Goal: Transaction & Acquisition: Purchase product/service

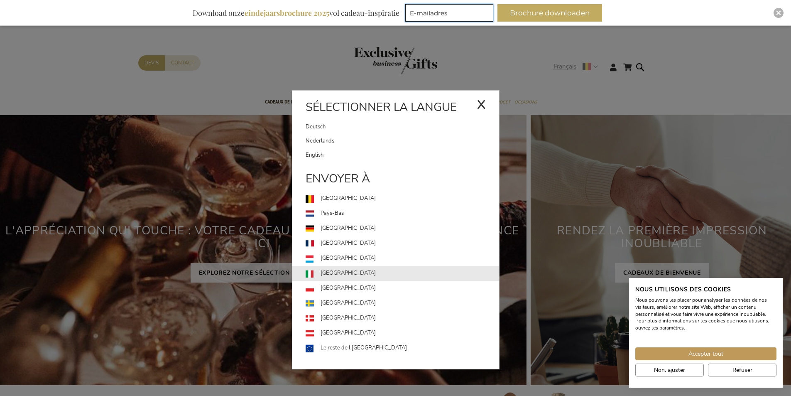
type input "Jeroen.vanevercooren@lucide.com"
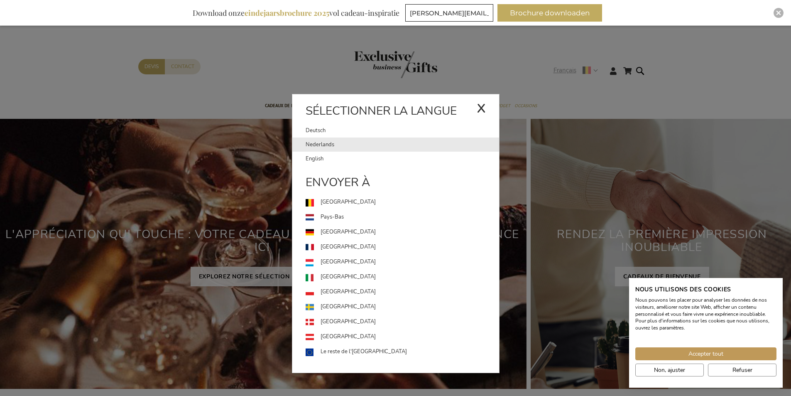
click at [329, 147] on link "Nederlands" at bounding box center [403, 145] width 194 height 14
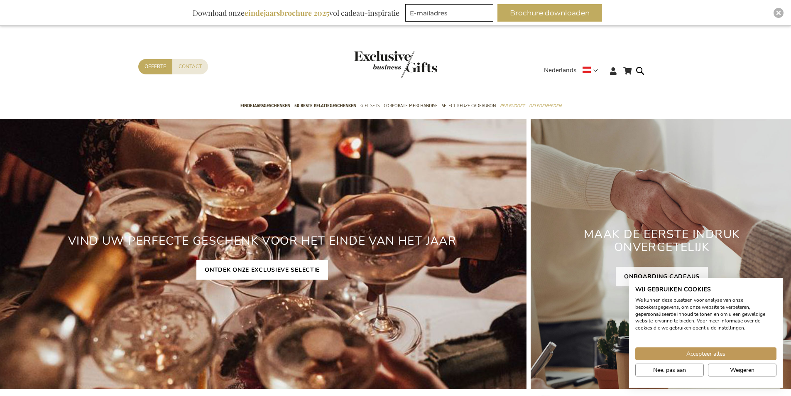
click at [251, 270] on link "ONTDEK ONZE EXCLUSIEVE SELECTIE" at bounding box center [263, 270] width 132 height 20
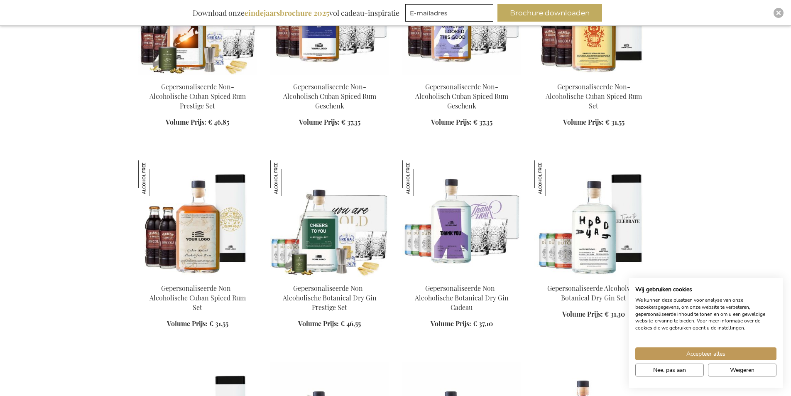
drag, startPoint x: 81, startPoint y: 108, endPoint x: 88, endPoint y: 186, distance: 78.4
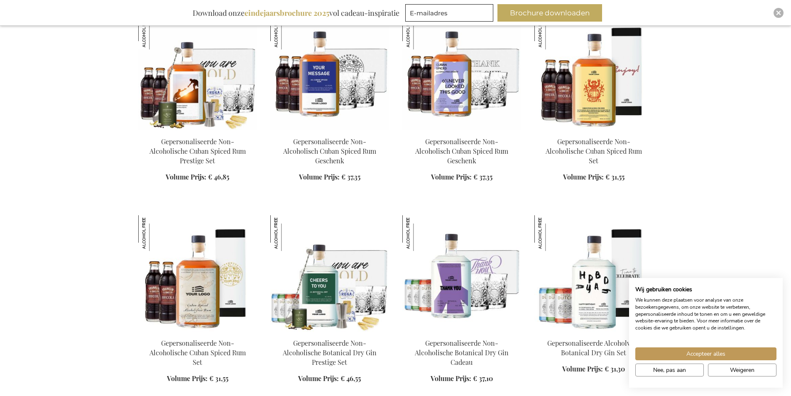
scroll to position [555, 0]
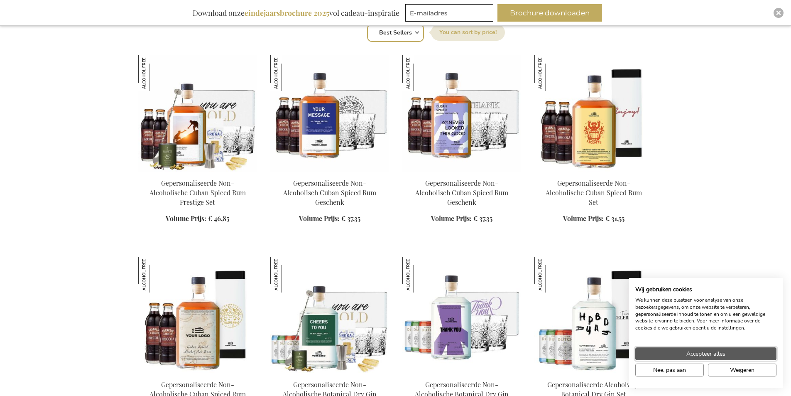
click at [708, 350] on span "Accepteer alles" at bounding box center [706, 353] width 39 height 9
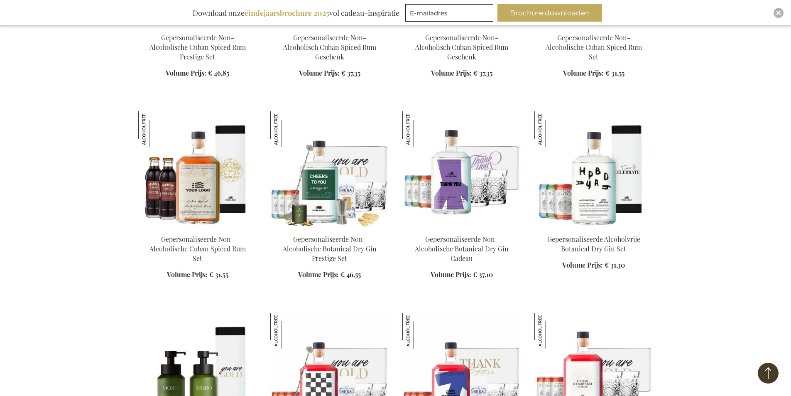
drag, startPoint x: 701, startPoint y: 115, endPoint x: 700, endPoint y: 135, distance: 19.6
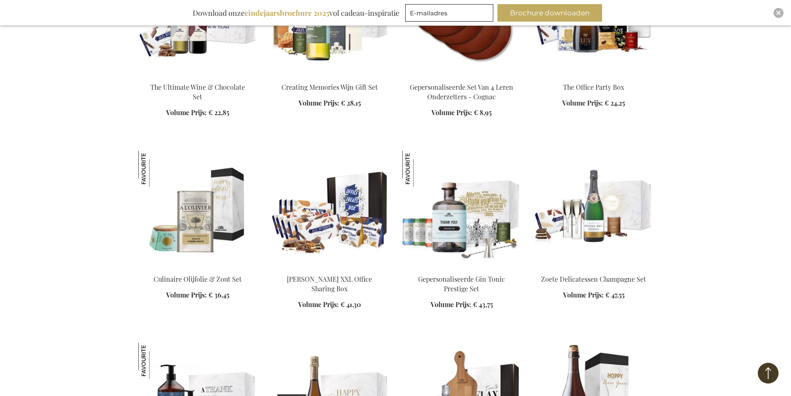
drag, startPoint x: 34, startPoint y: 87, endPoint x: 42, endPoint y: 153, distance: 67.0
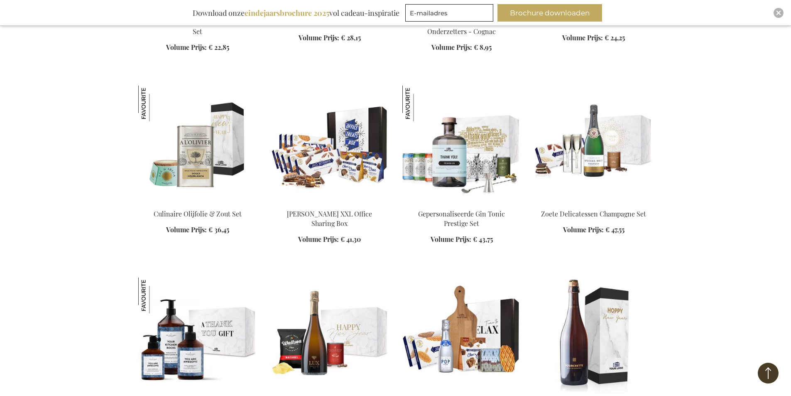
scroll to position [1326, 0]
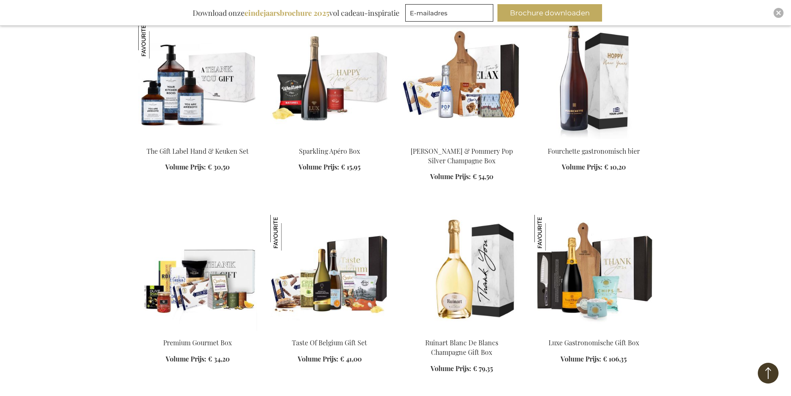
scroll to position [36, 0]
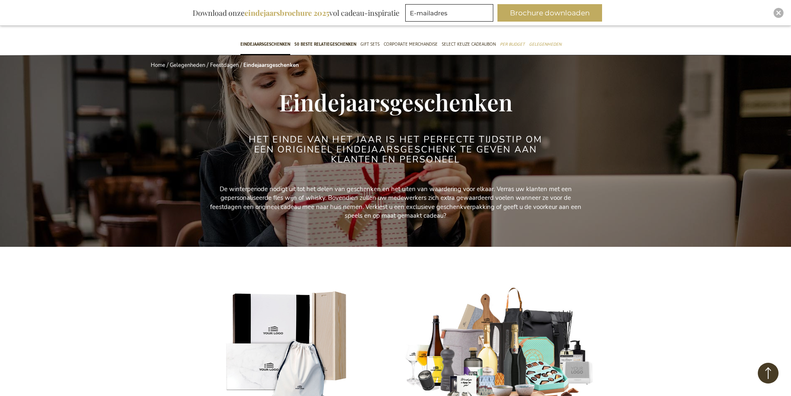
drag, startPoint x: 60, startPoint y: 277, endPoint x: 51, endPoint y: 121, distance: 156.1
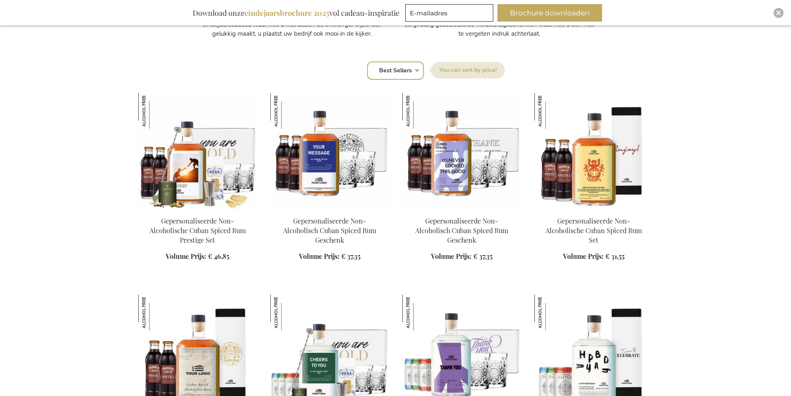
scroll to position [457, 0]
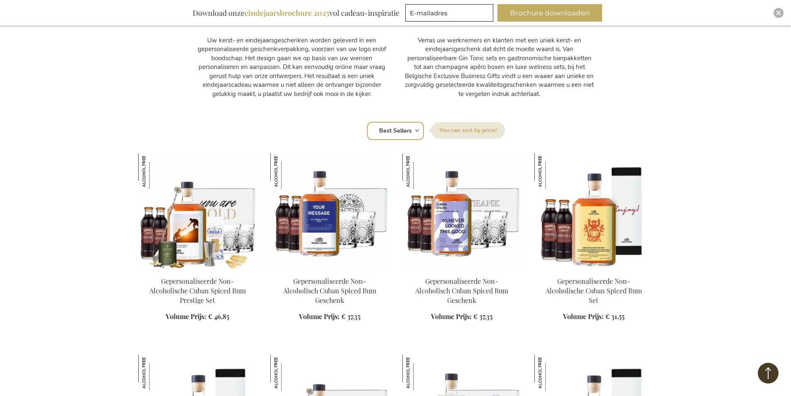
click at [407, 130] on select "Positie Best Sellers Meest bekeken Nieuw Biggest Saving Price: low to high Pric…" at bounding box center [395, 131] width 57 height 18
click at [415, 131] on select "Positie Best Sellers Meest bekeken Nieuw Biggest Saving Price: low to high Pric…" at bounding box center [395, 131] width 57 height 18
select select "price_asc"
click at [367, 122] on select "Positie Best Sellers Meest bekeken Nieuw Biggest Saving Price: low to high Pric…" at bounding box center [395, 131] width 57 height 18
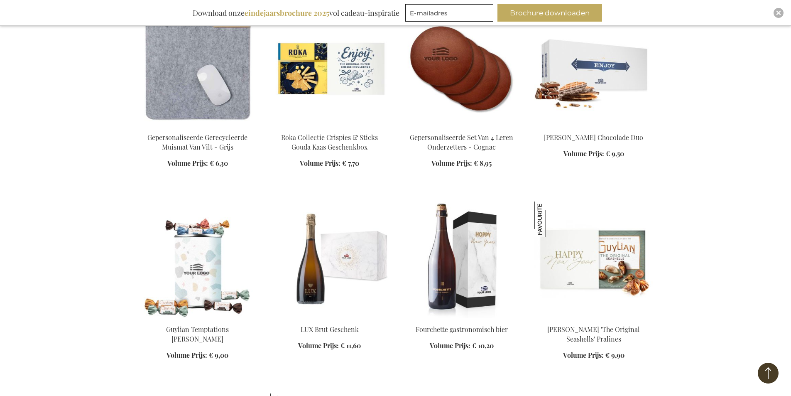
scroll to position [582, 0]
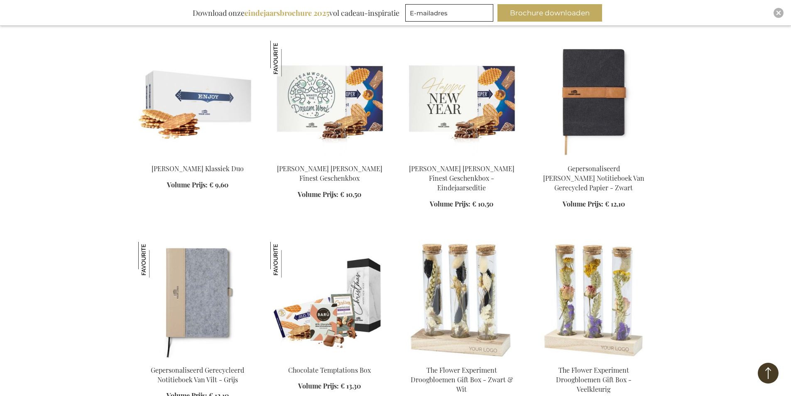
drag, startPoint x: 53, startPoint y: 120, endPoint x: 64, endPoint y: 163, distance: 43.9
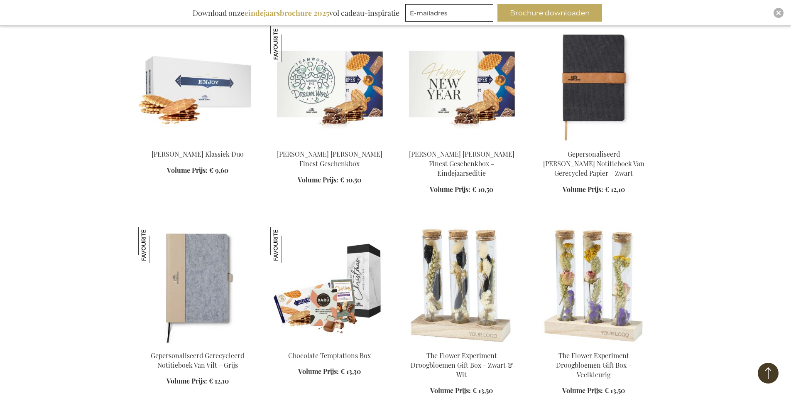
drag, startPoint x: 63, startPoint y: 161, endPoint x: 63, endPoint y: 110, distance: 51.1
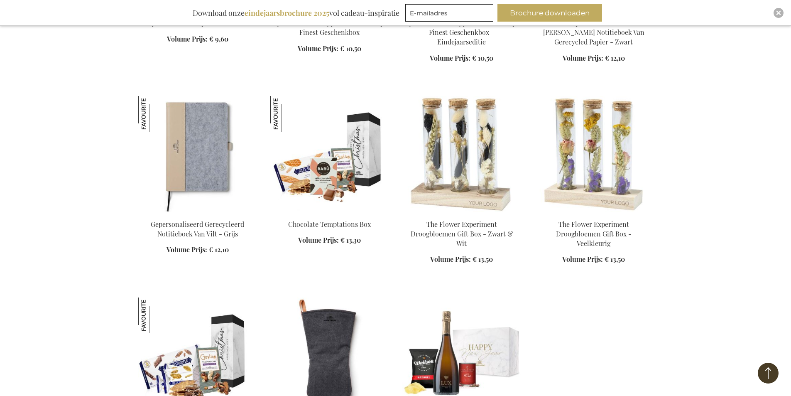
drag, startPoint x: 62, startPoint y: 110, endPoint x: 63, endPoint y: 154, distance: 44.0
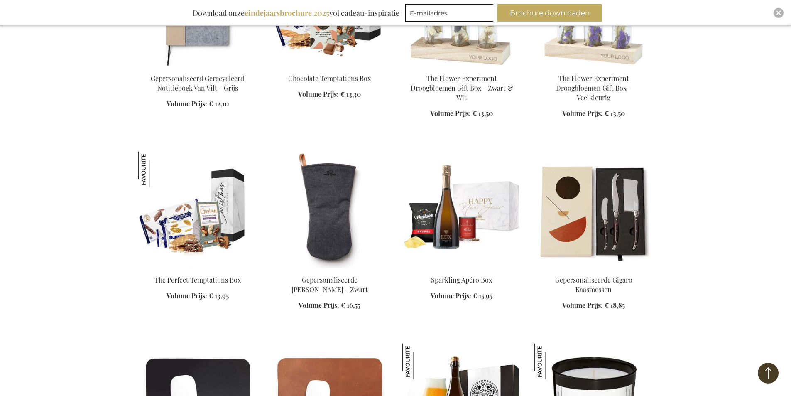
scroll to position [1250, 0]
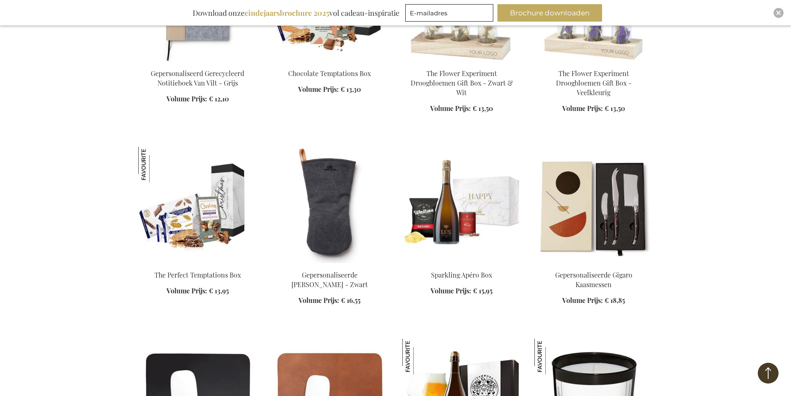
click at [45, 92] on div "Winkelwagen Winkelwagen 0 Sluiten U heeft geen product(en) in uw winkelwagen. G…" at bounding box center [395, 187] width 791 height 2874
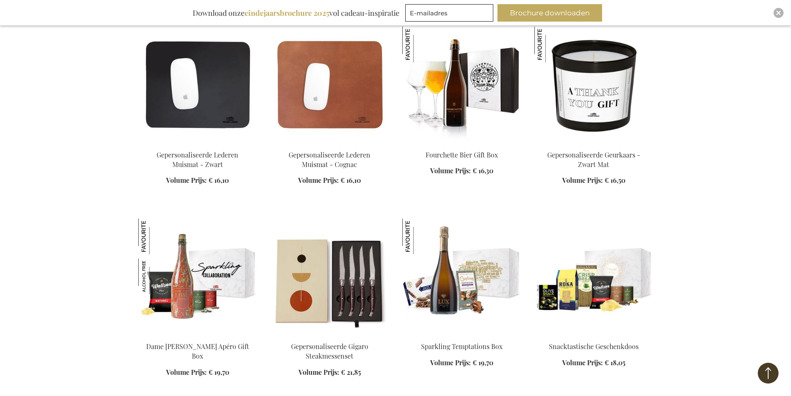
scroll to position [1593, 0]
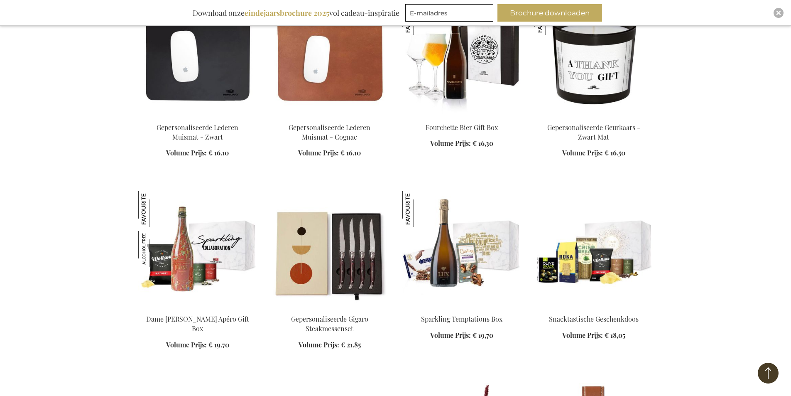
drag, startPoint x: 47, startPoint y: 109, endPoint x: 47, endPoint y: 145, distance: 36.6
